Goal: Task Accomplishment & Management: Manage account settings

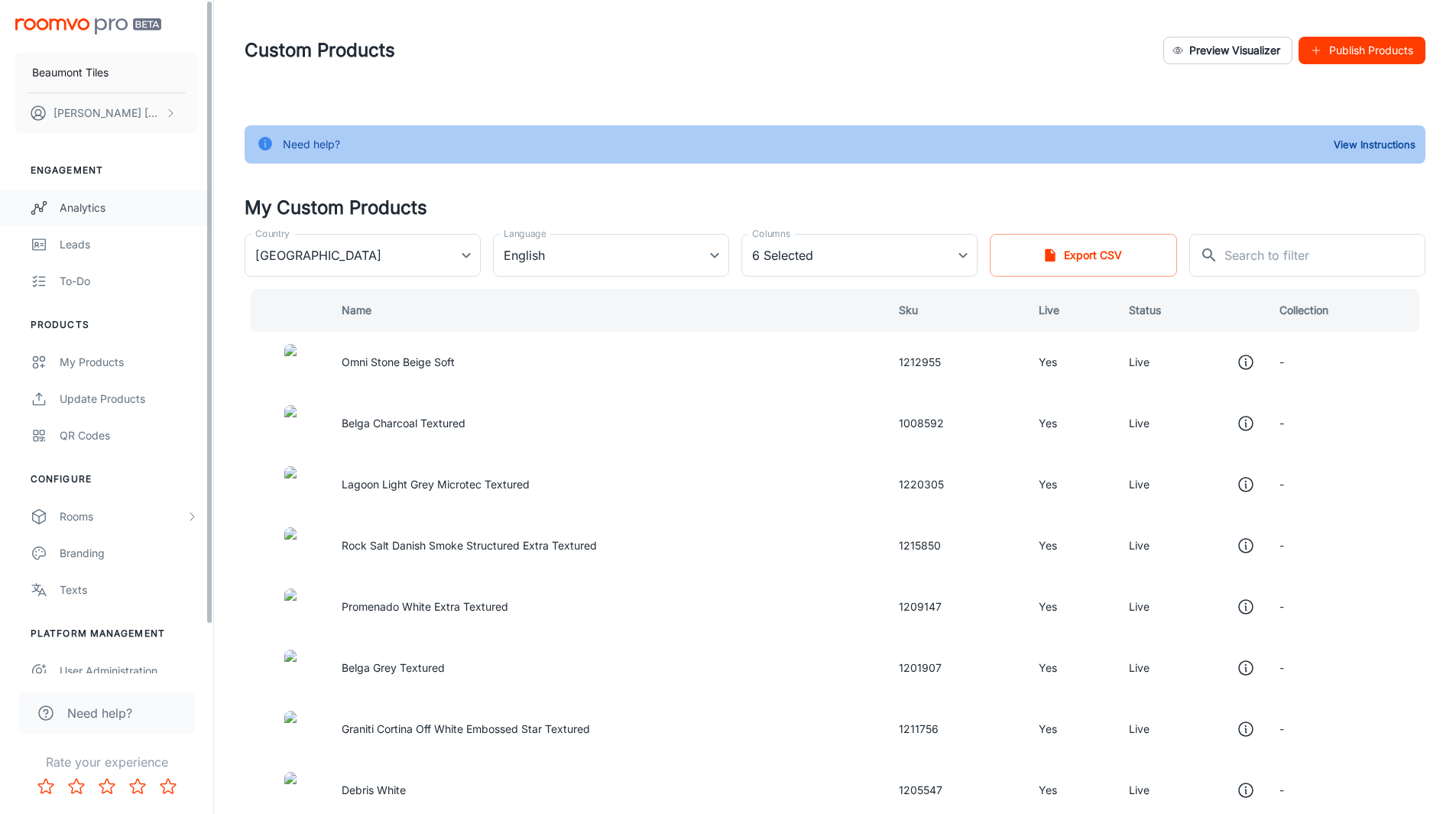
click at [91, 207] on div "Analytics" at bounding box center [128, 208] width 138 height 17
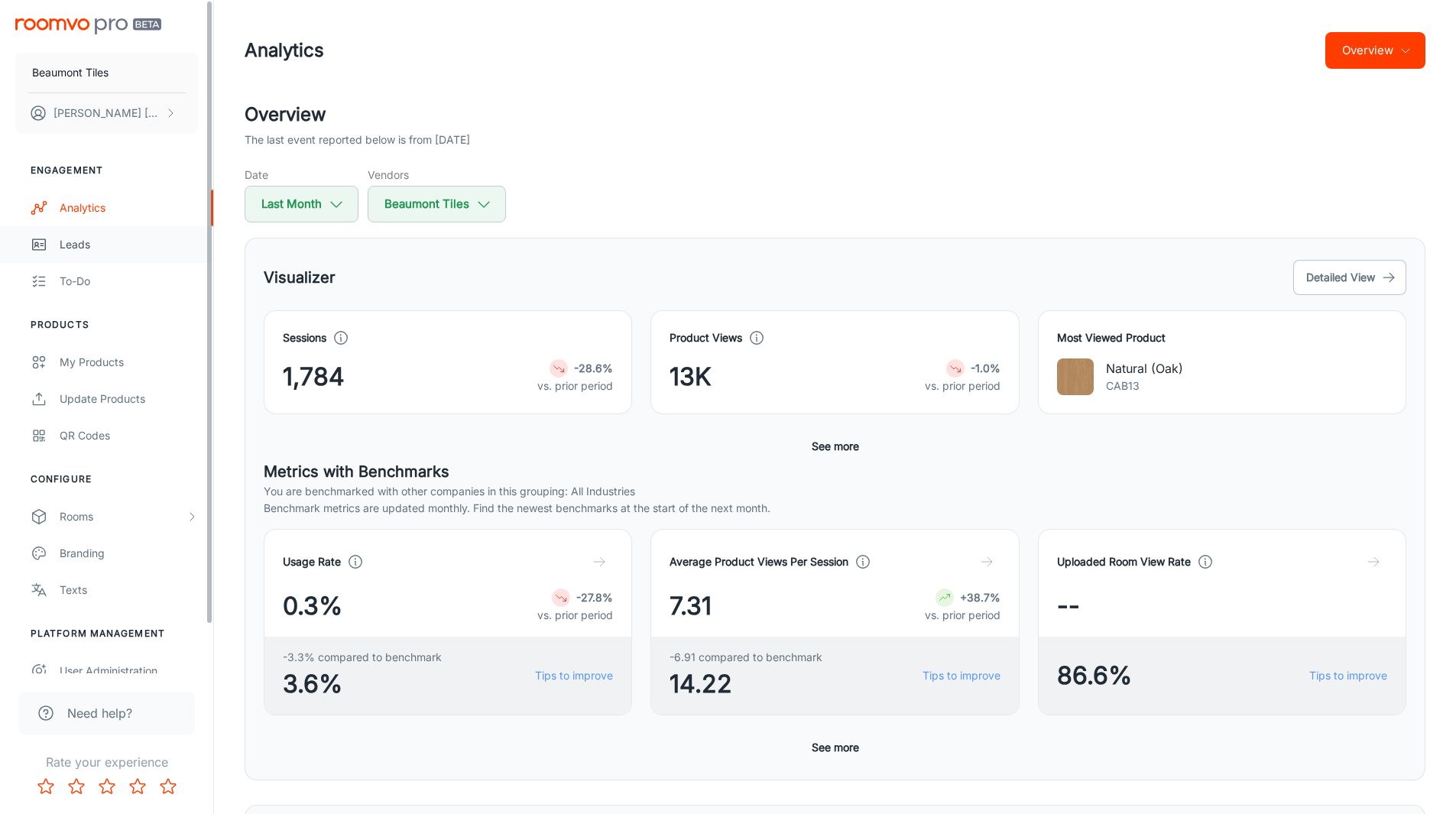
click at [163, 246] on div "Leads" at bounding box center [128, 244] width 138 height 17
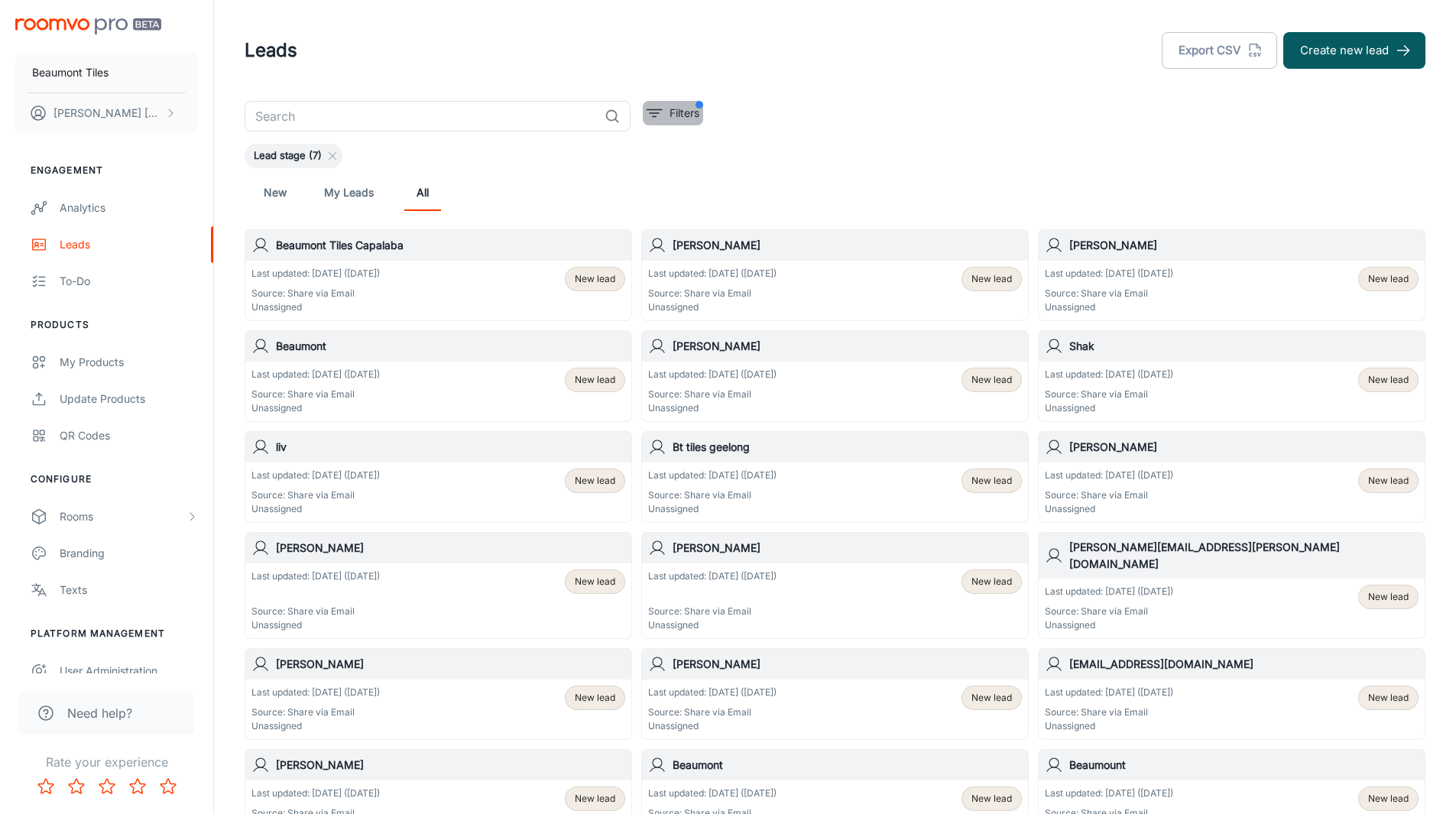
click at [681, 108] on p "Filters" at bounding box center [684, 112] width 30 height 17
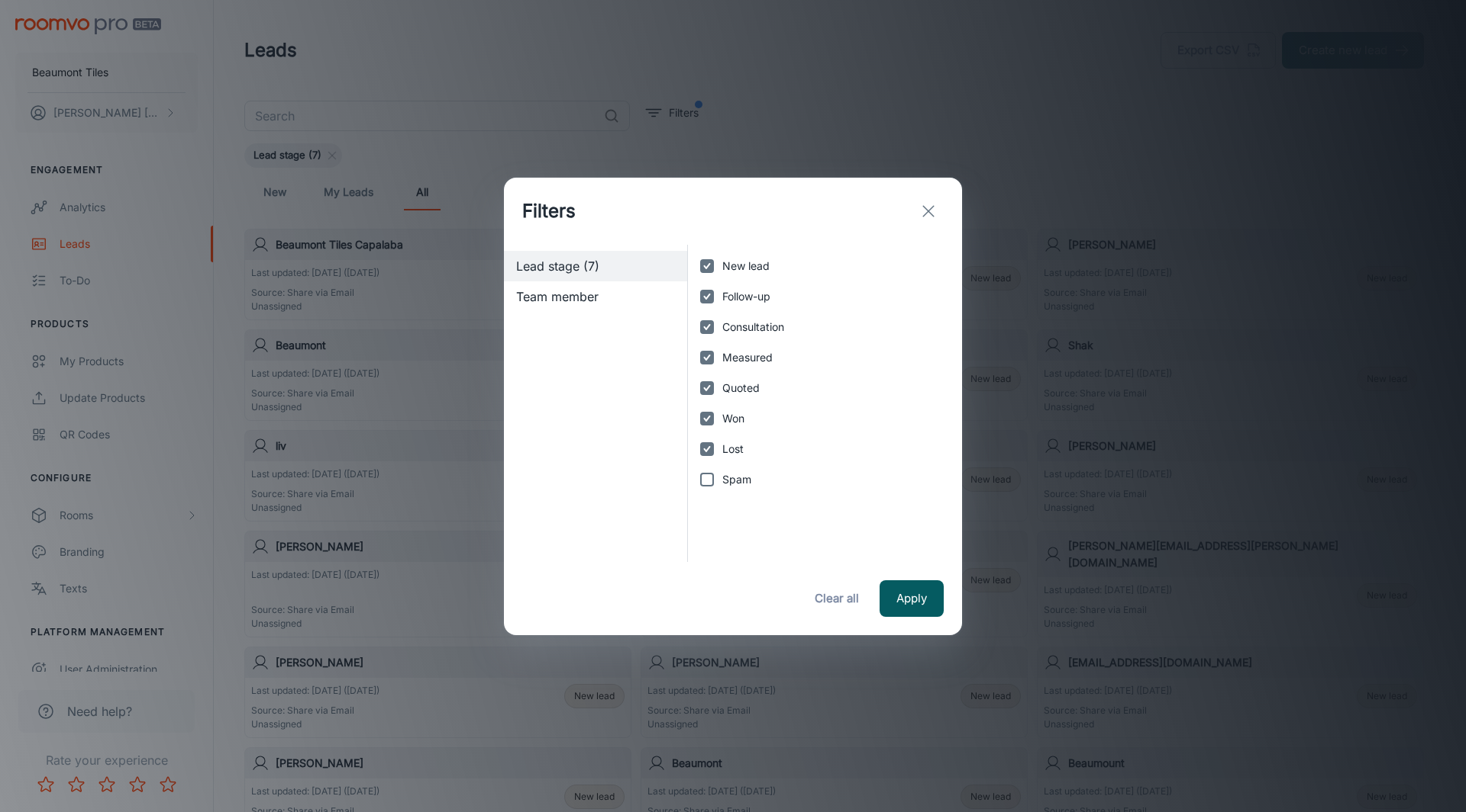
click at [628, 298] on span "Team member" at bounding box center [596, 297] width 159 height 18
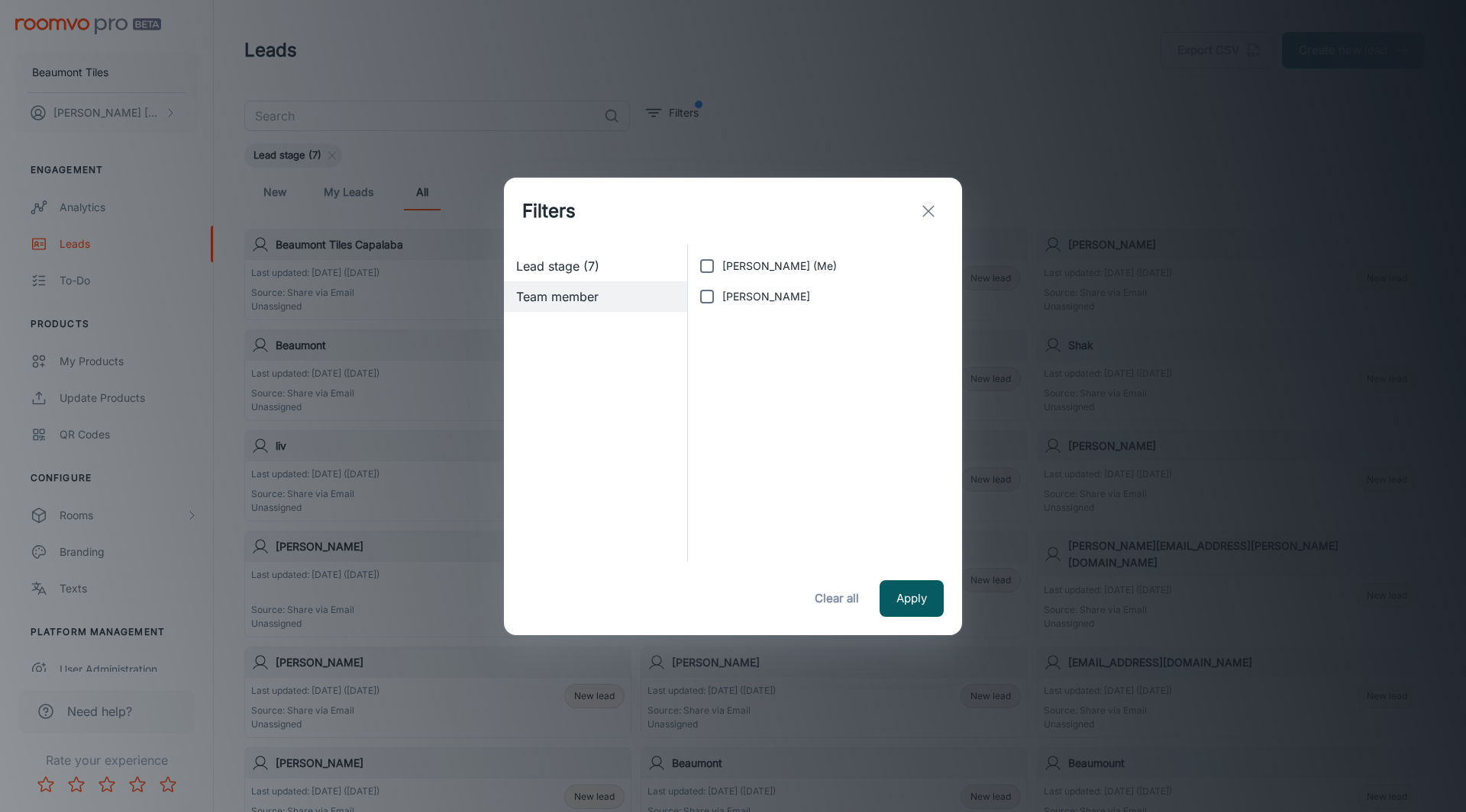
click at [625, 265] on span "Lead stage (7)" at bounding box center [596, 266] width 159 height 18
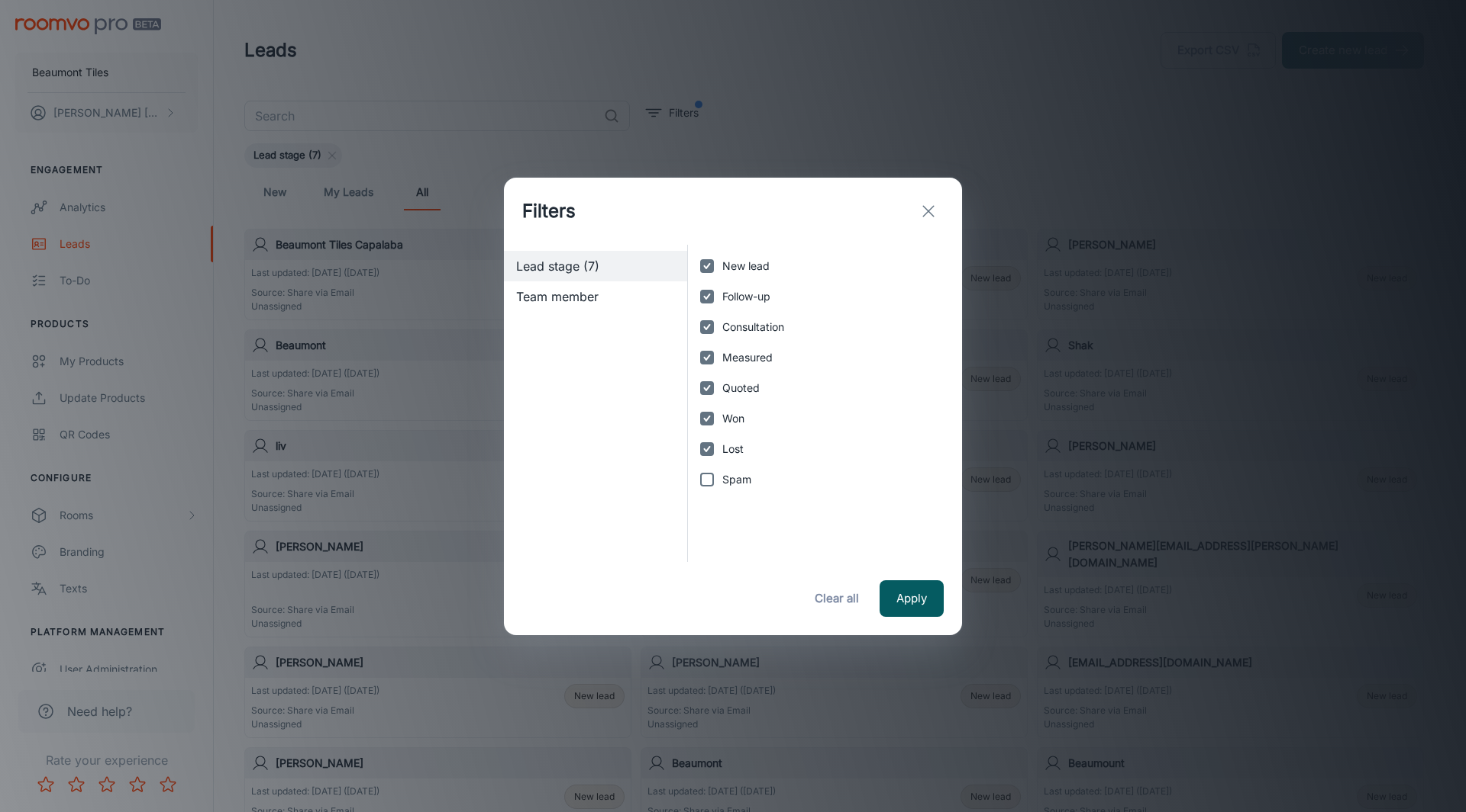
click at [714, 476] on input "Spam" at bounding box center [706, 479] width 31 height 31
checkbox input "false"
click at [935, 203] on icon "exit" at bounding box center [928, 211] width 18 height 18
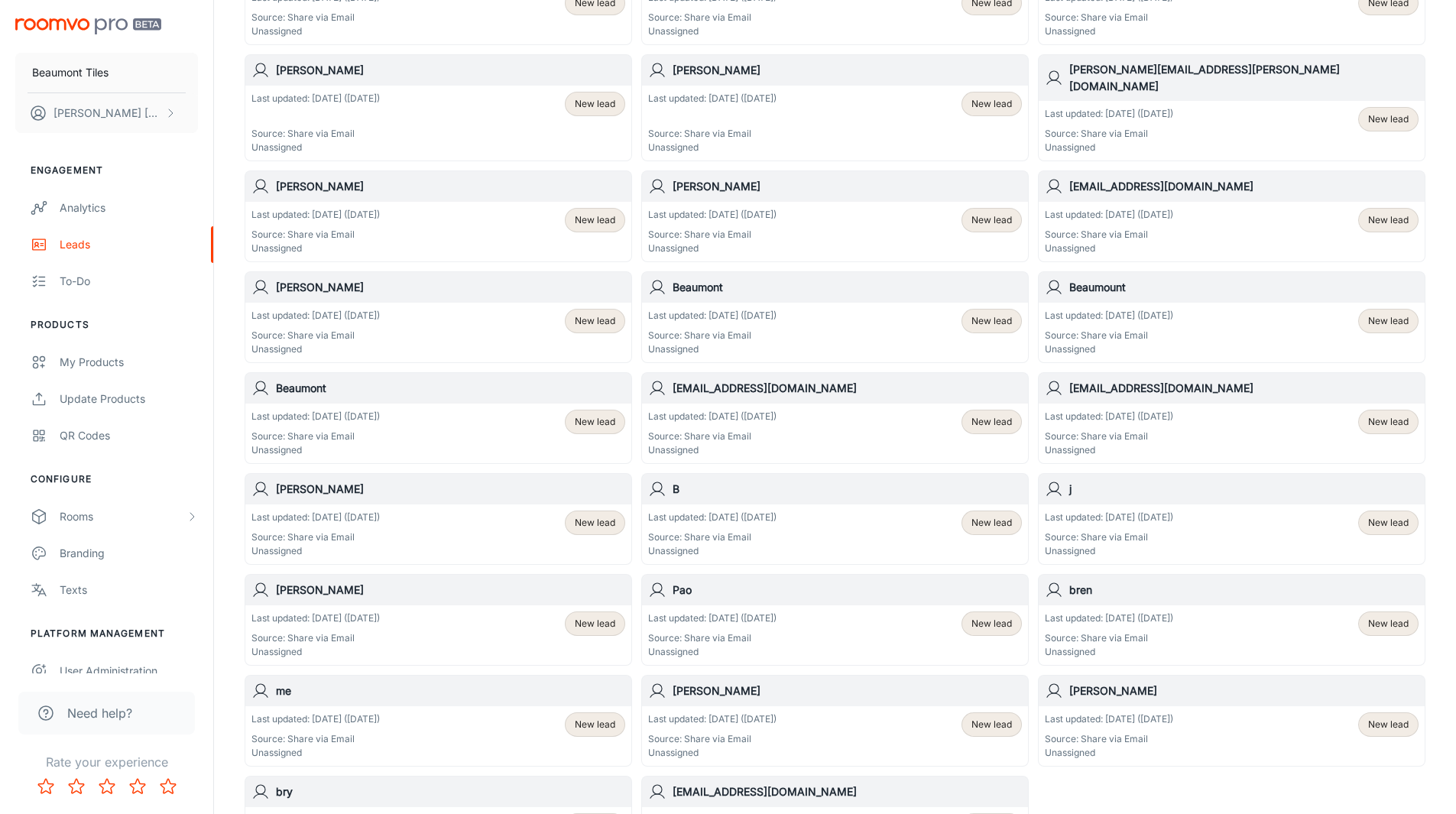
scroll to position [649, 0]
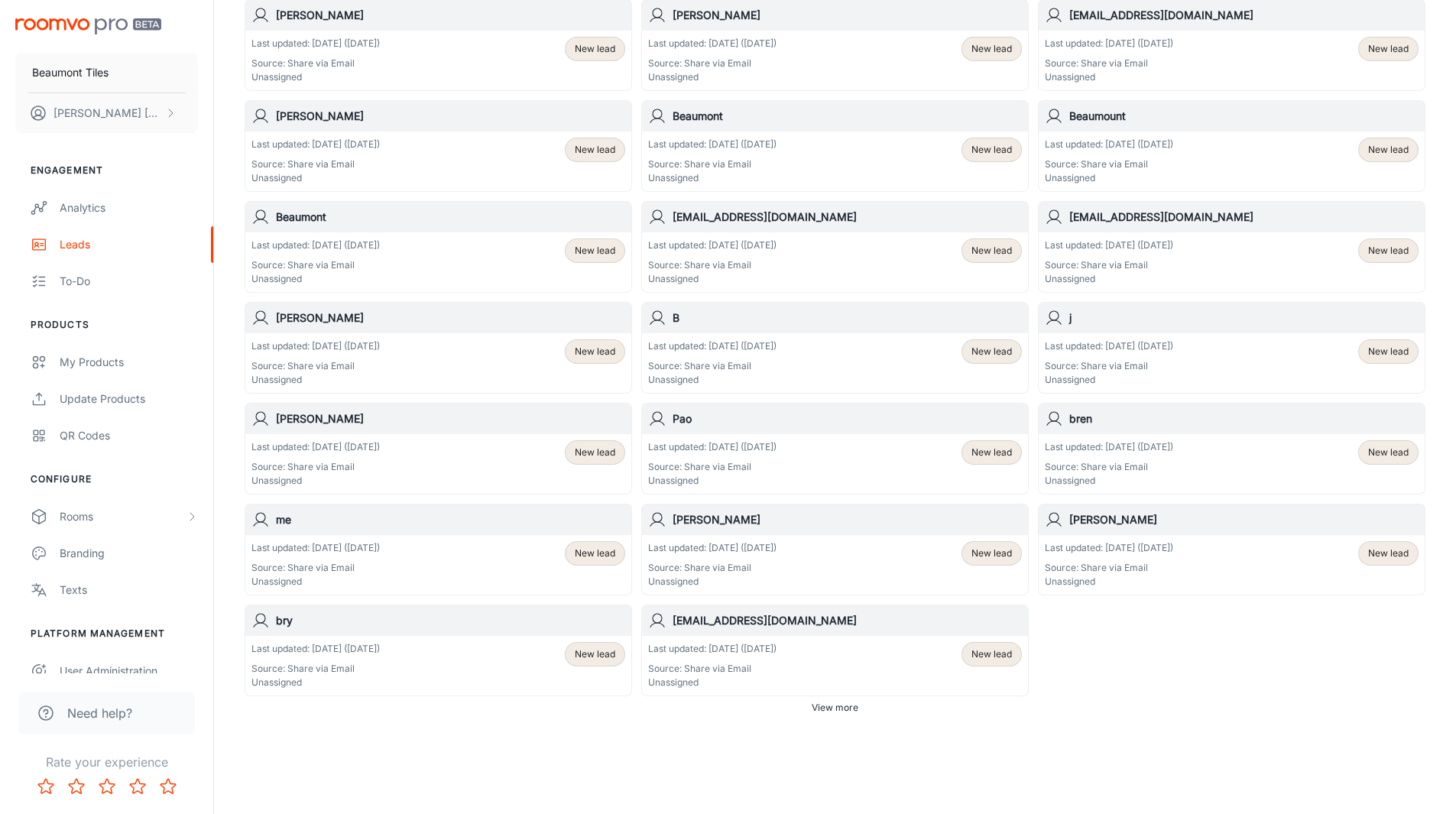
click at [840, 702] on span "View more" at bounding box center [834, 709] width 47 height 14
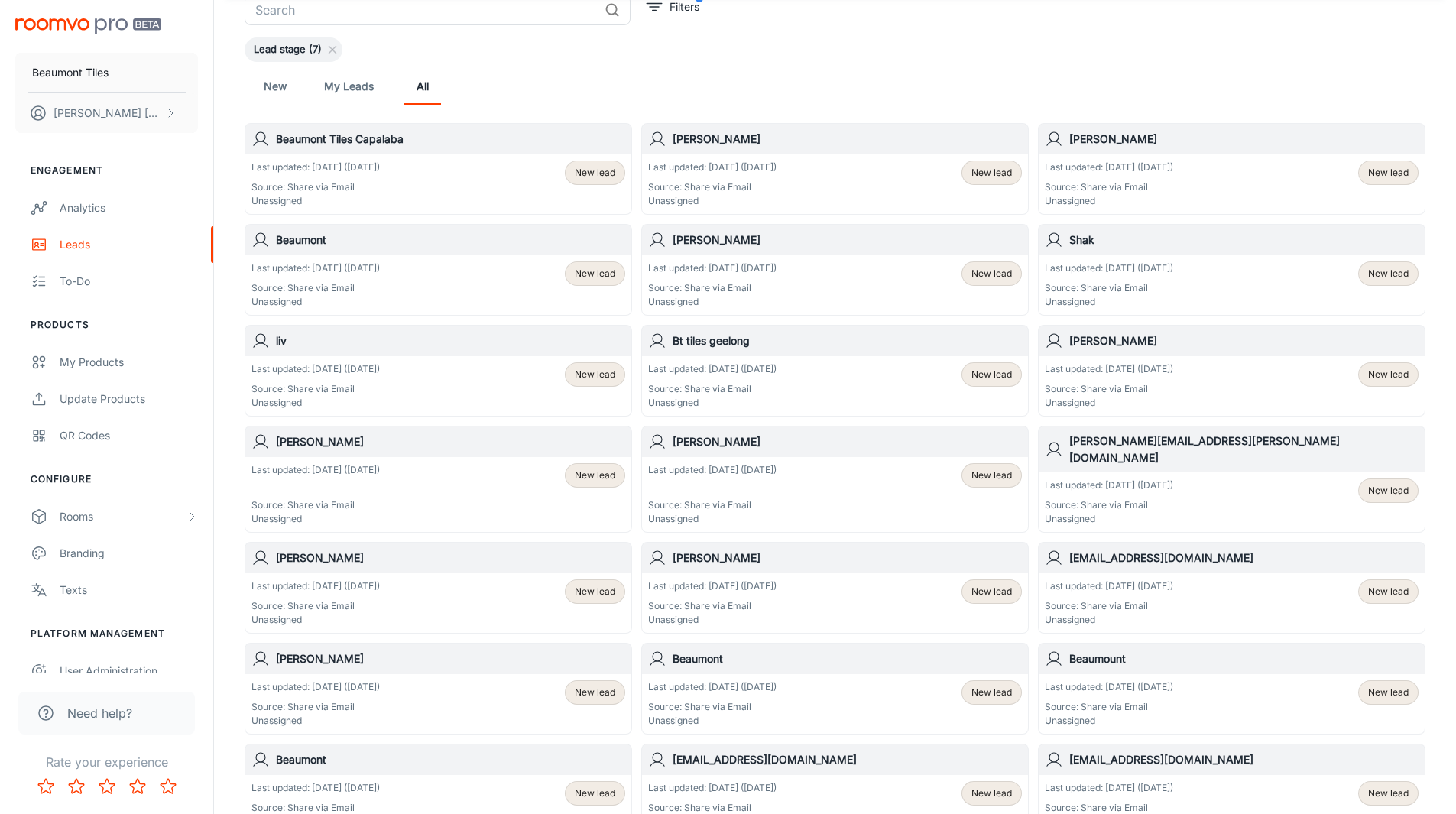
scroll to position [0, 0]
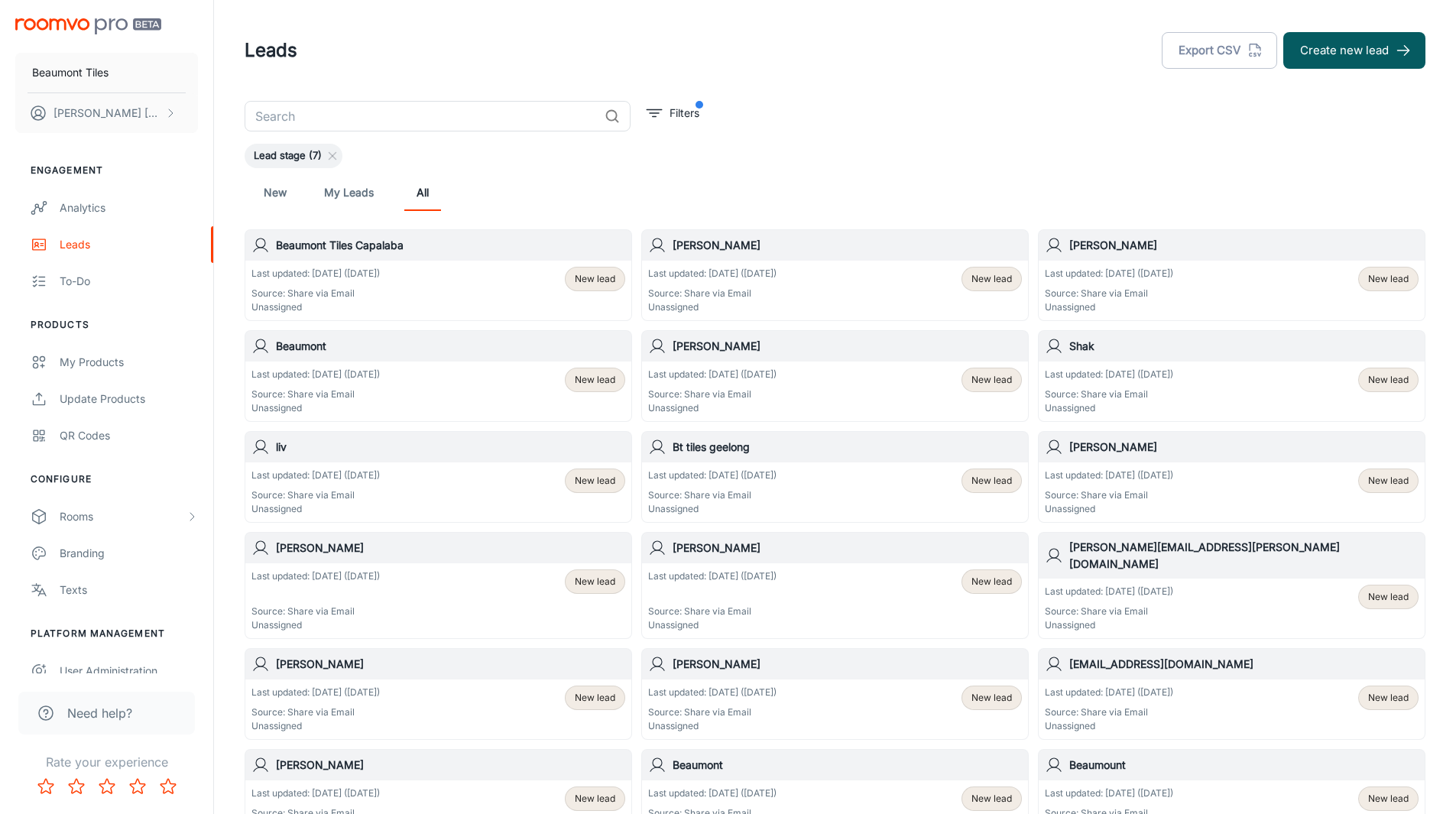
click at [681, 126] on span "Filters" at bounding box center [672, 115] width 61 height 31
click at [685, 112] on p "Filters" at bounding box center [684, 112] width 30 height 17
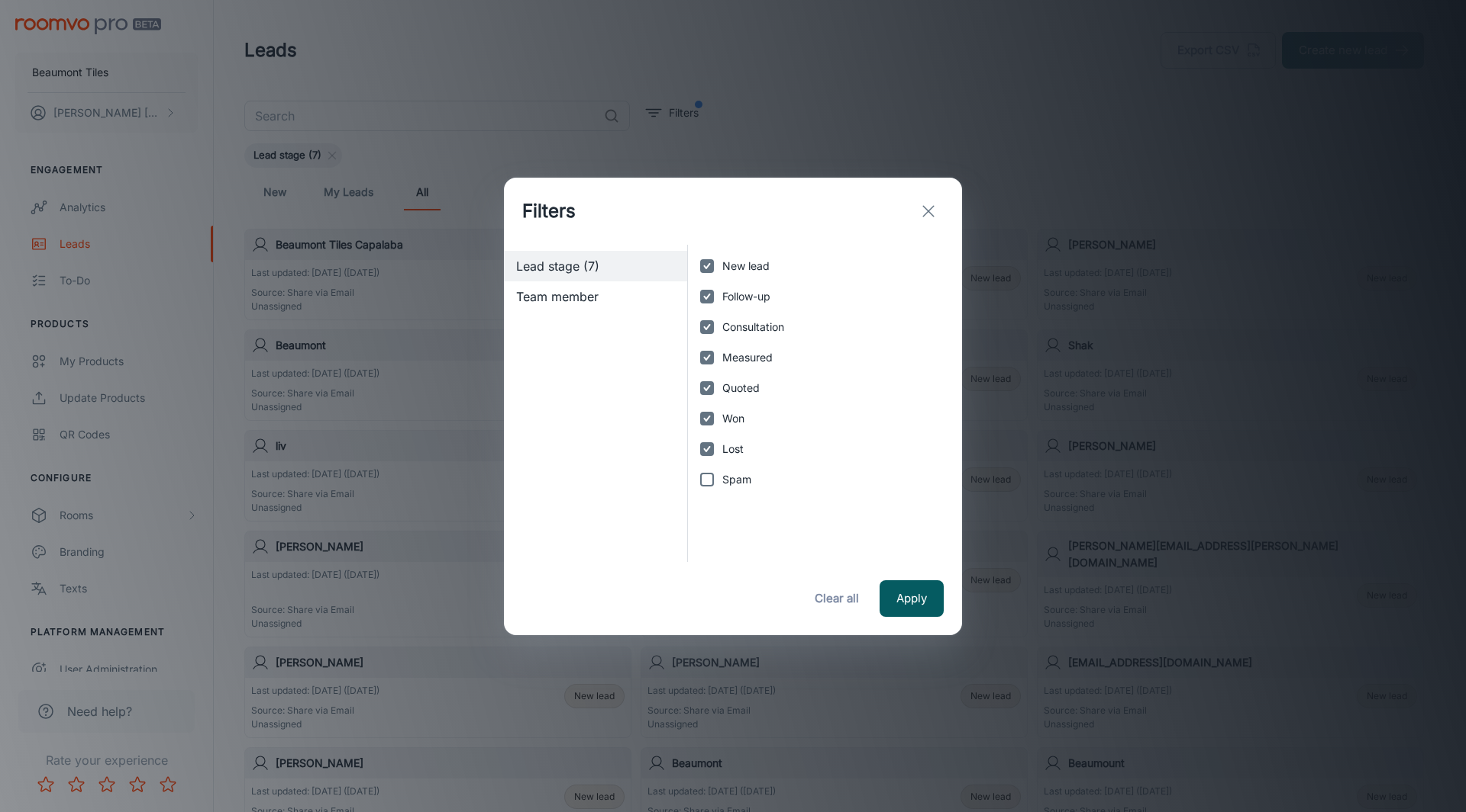
click at [709, 482] on input "Spam" at bounding box center [706, 479] width 31 height 31
checkbox input "true"
click at [882, 592] on button "Apply" at bounding box center [911, 599] width 65 height 37
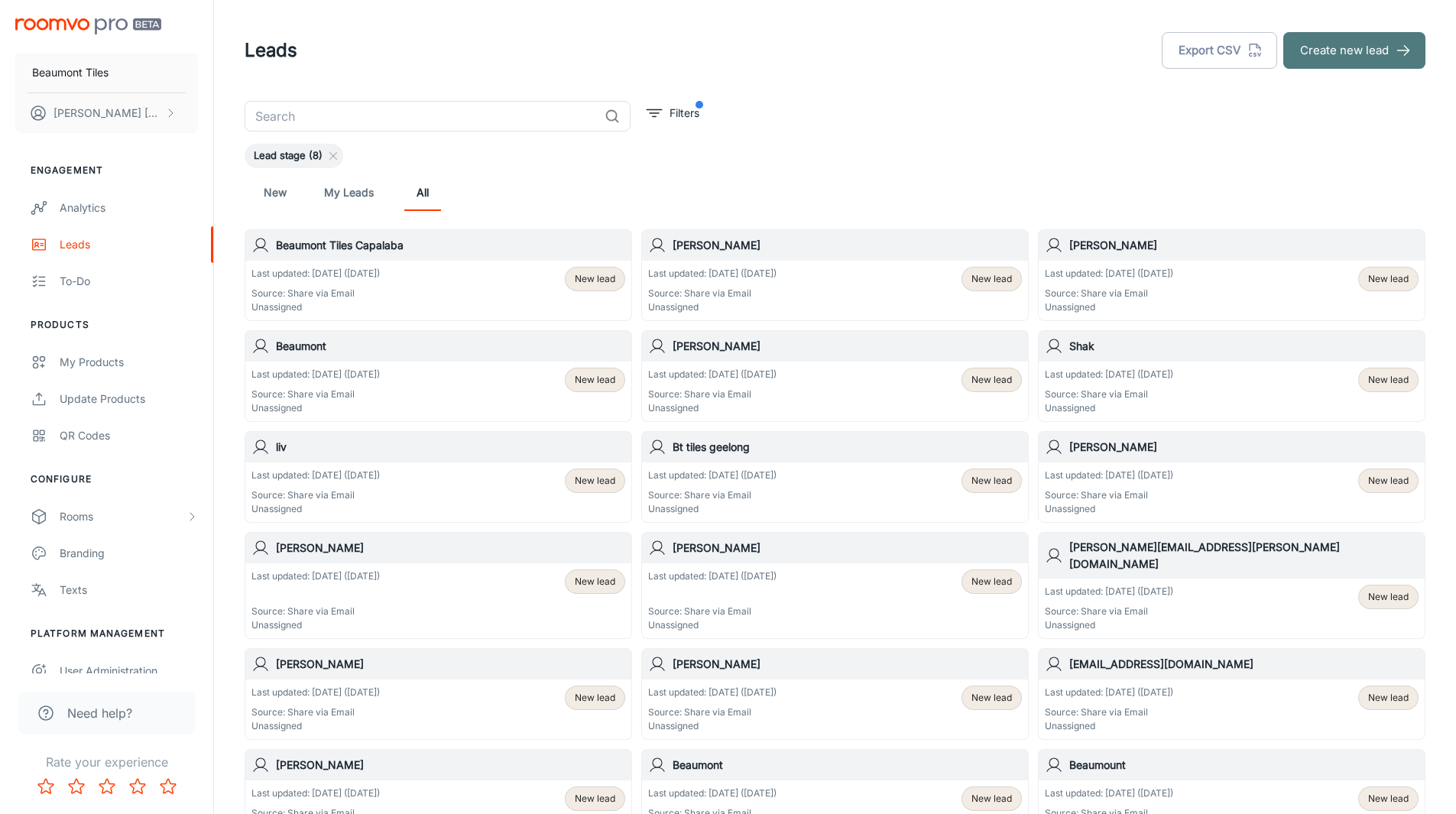
click at [1382, 45] on button "Create new lead" at bounding box center [1354, 50] width 142 height 37
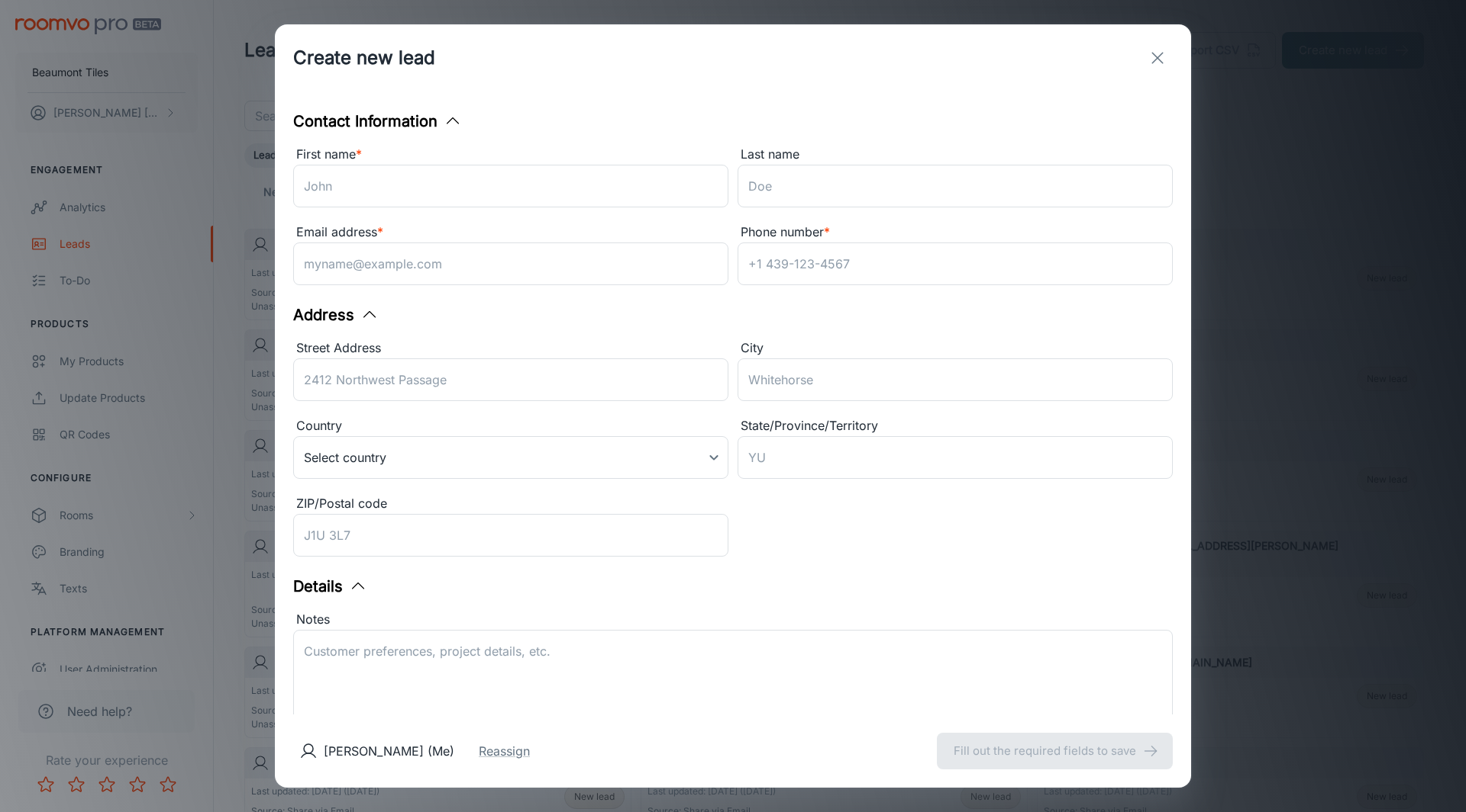
click at [1169, 55] on button "exit" at bounding box center [1157, 58] width 31 height 31
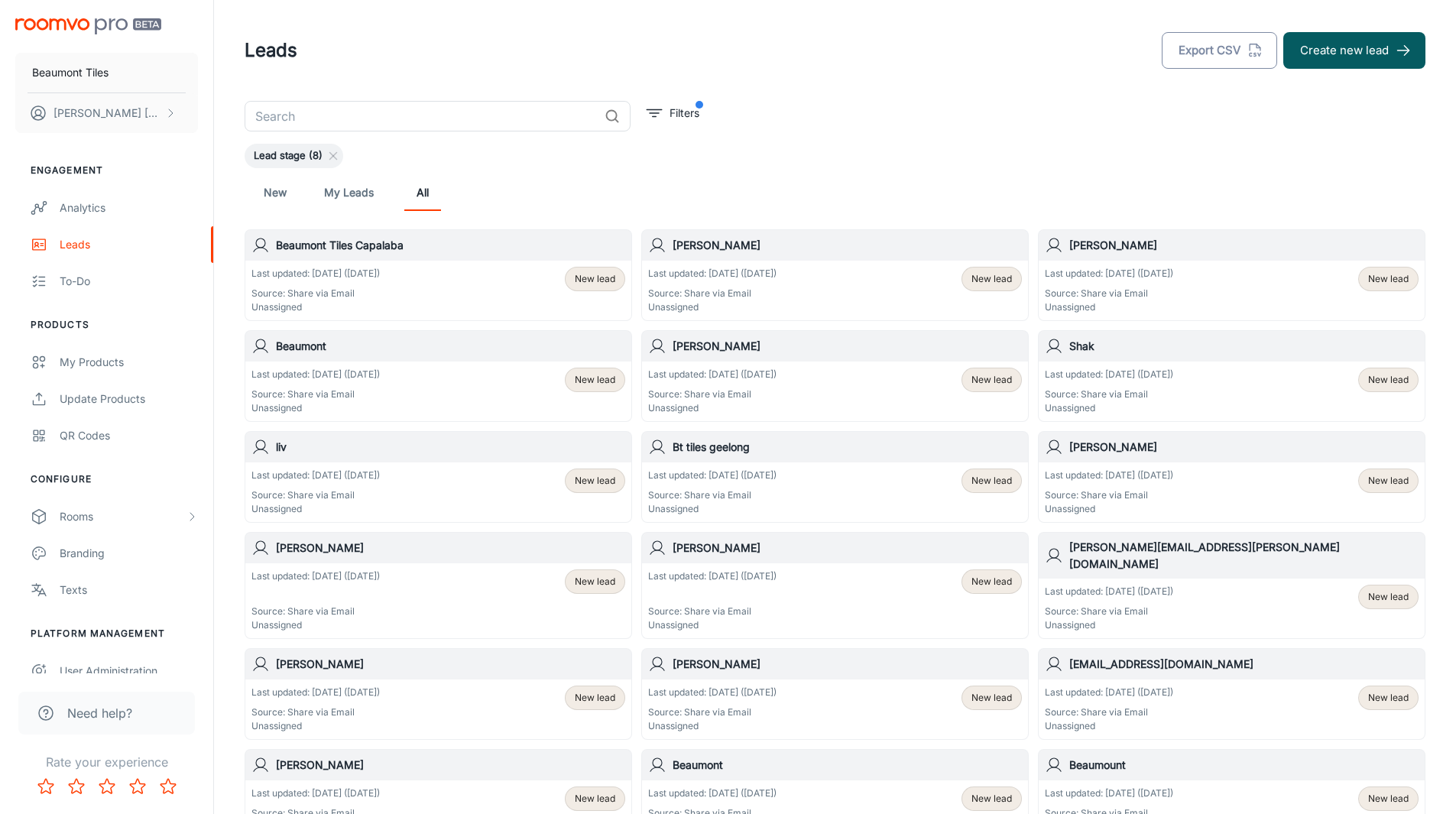
click at [1189, 56] on button "Export CSV" at bounding box center [1219, 50] width 115 height 37
